Goal: Information Seeking & Learning: Learn about a topic

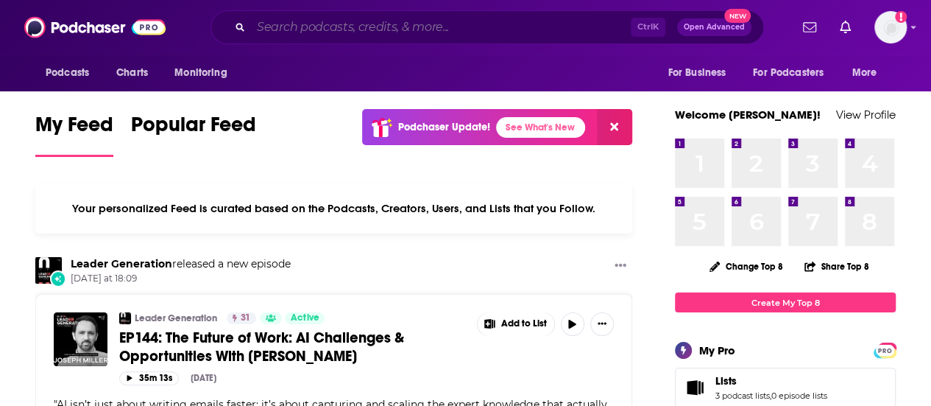
click at [293, 24] on input "Search podcasts, credits, & more..." at bounding box center [441, 27] width 380 height 24
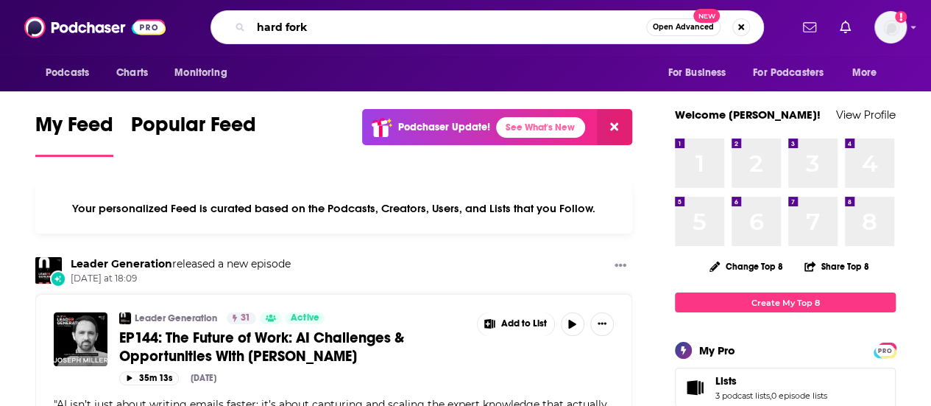
type input "hard fork"
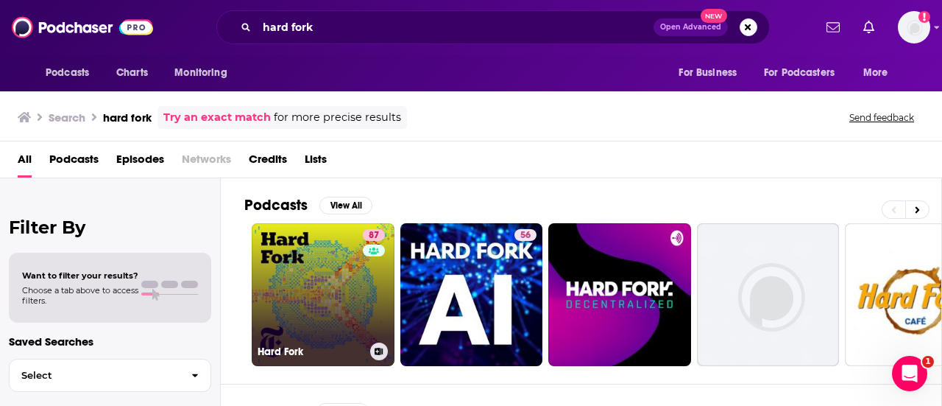
click at [341, 282] on link "87 Hard Fork" at bounding box center [323, 294] width 143 height 143
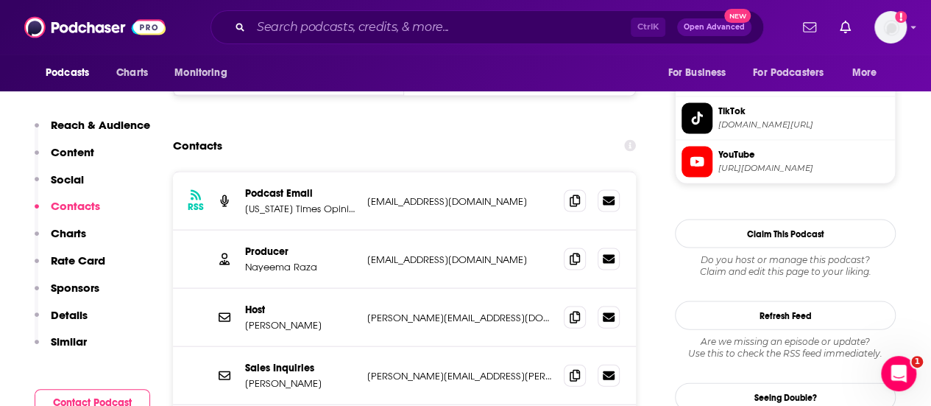
scroll to position [1408, 0]
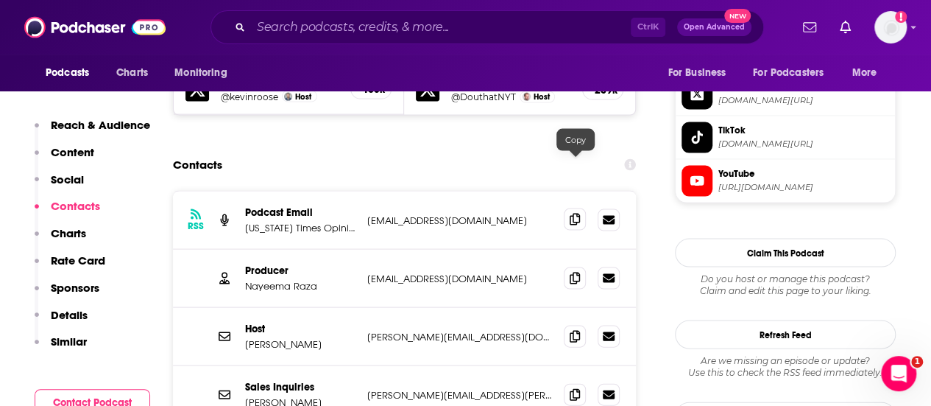
click at [571, 208] on span at bounding box center [575, 219] width 22 height 22
